Goal: Information Seeking & Learning: Learn about a topic

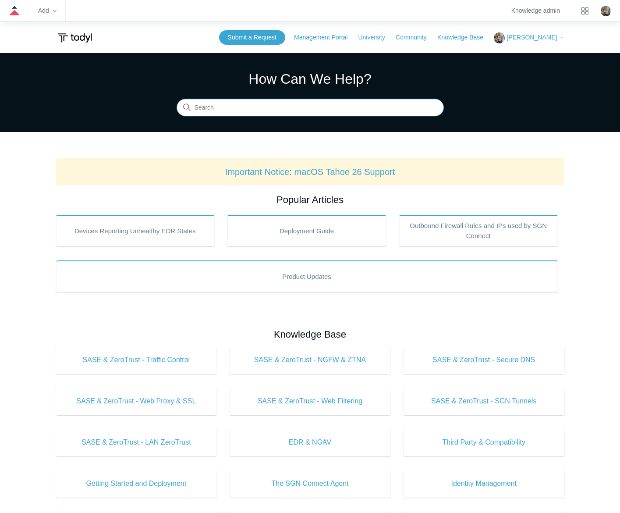
click at [235, 106] on input "Search" at bounding box center [310, 108] width 267 height 18
type input "byod"
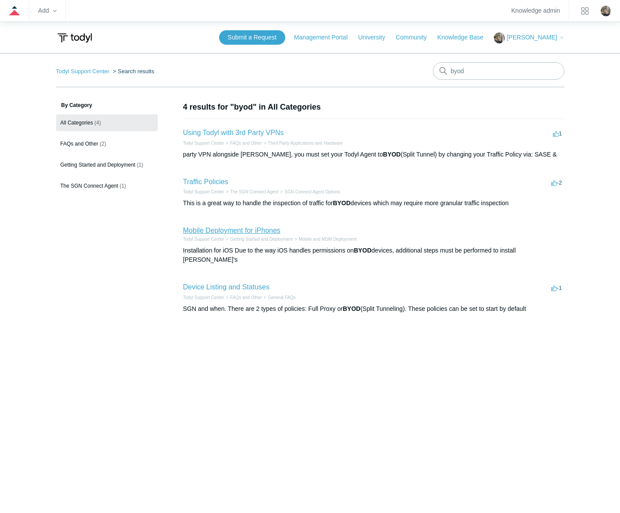
click at [204, 227] on link "Mobile Deployment for iPhones" at bounding box center [231, 230] width 97 height 7
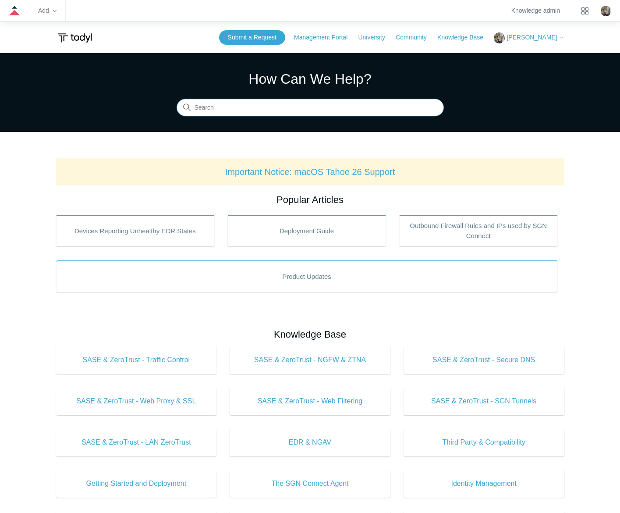
click at [336, 104] on input "Search" at bounding box center [310, 108] width 267 height 18
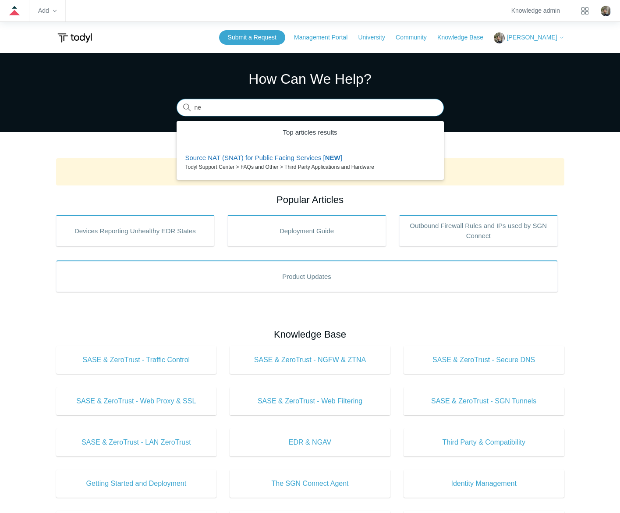
type input "n"
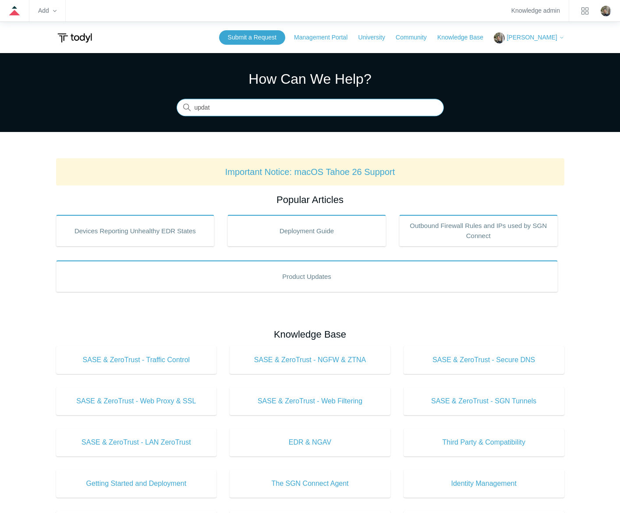
type input "update"
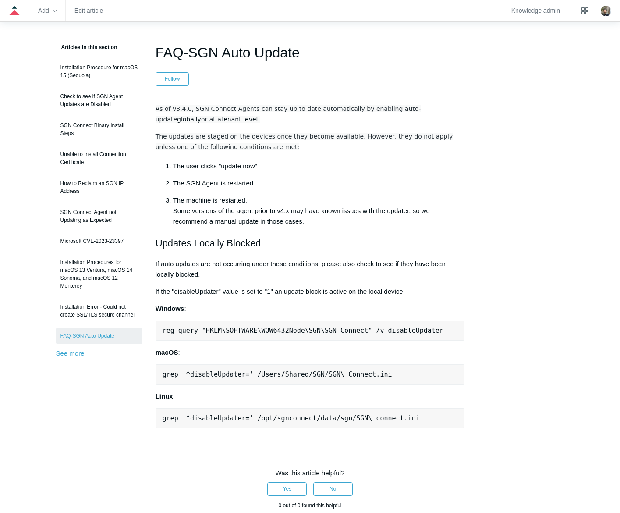
scroll to position [44, 0]
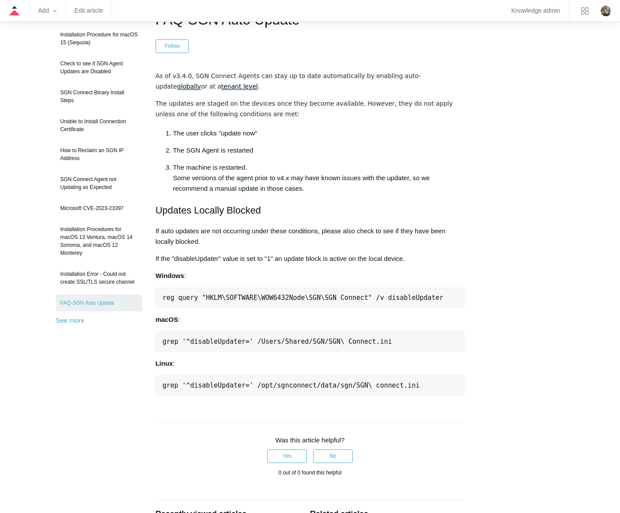
scroll to position [88, 0]
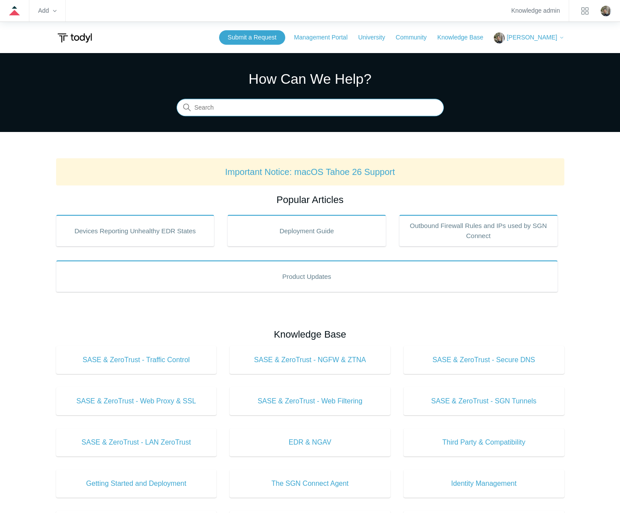
click at [273, 113] on input "Search" at bounding box center [310, 108] width 267 height 18
type input "update"
click at [308, 107] on input "Search" at bounding box center [310, 108] width 267 height 18
type input "auto update"
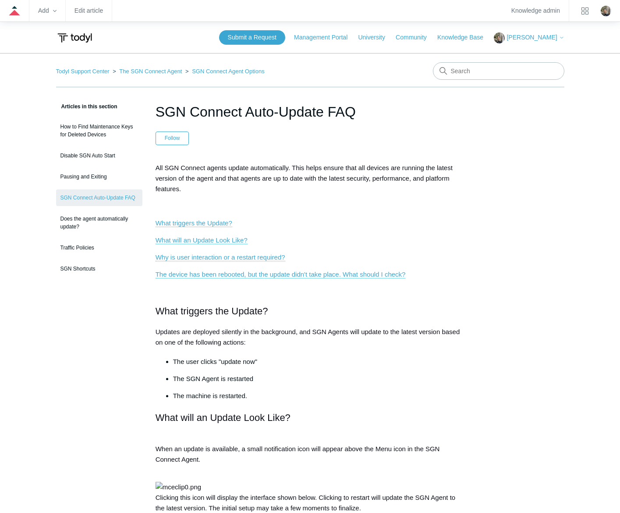
drag, startPoint x: 357, startPoint y: 112, endPoint x: 159, endPoint y: 115, distance: 198.1
click at [159, 115] on h1 "SGN Connect Auto-Update FAQ" at bounding box center [310, 111] width 309 height 21
copy h1 "SGN Connect Auto-Update FAQ"
